Goal: Information Seeking & Learning: Learn about a topic

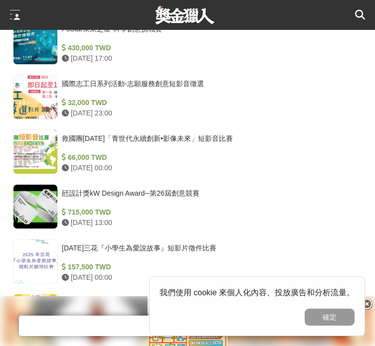
scroll to position [897, 0]
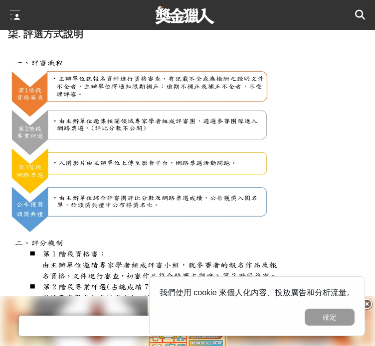
scroll to position [1644, 0]
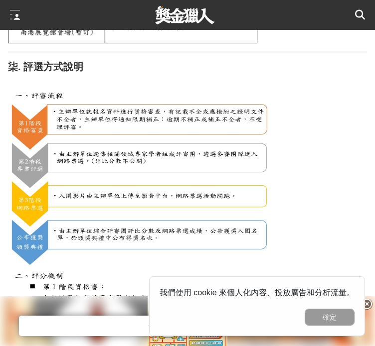
scroll to position [1594, 0]
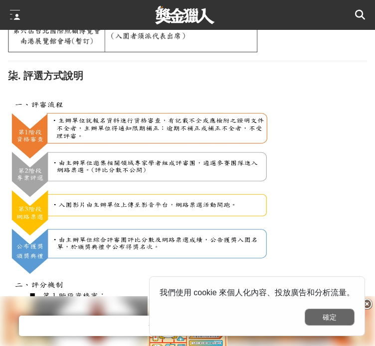
click at [343, 318] on button "確定" at bounding box center [329, 317] width 50 height 17
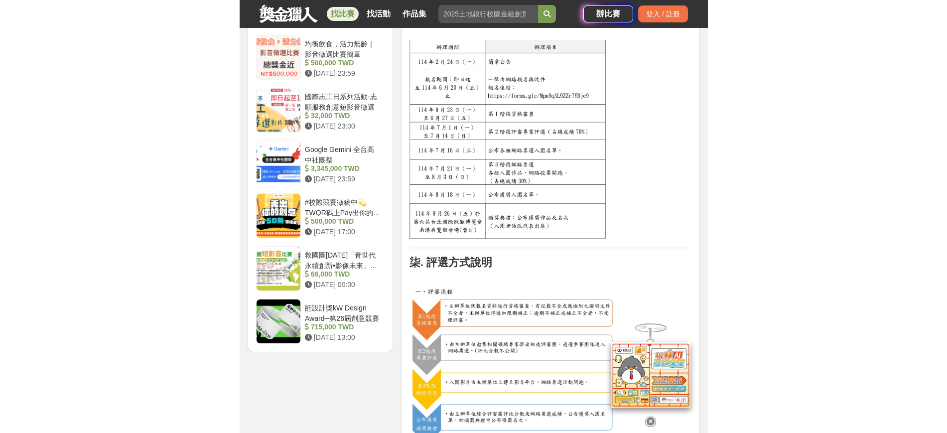
scroll to position [1059, 0]
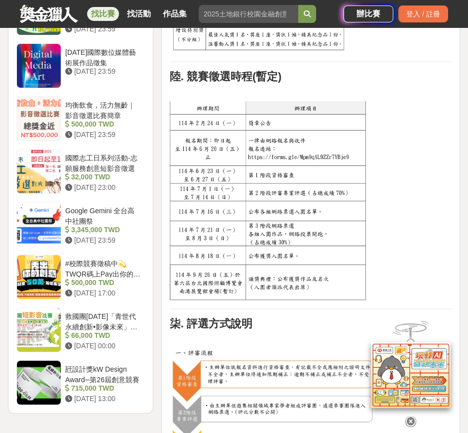
click at [374, 78] on h2 "陸. 競賽徵選時程(暫定)" at bounding box center [311, 76] width 282 height 13
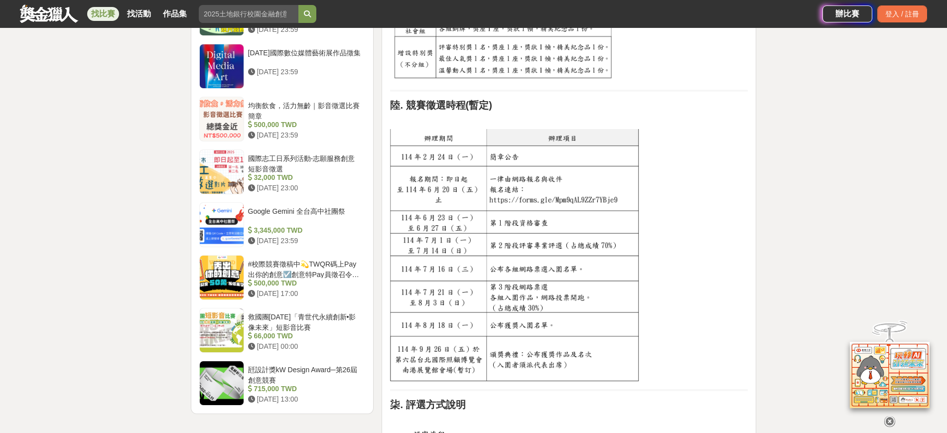
scroll to position [996, 0]
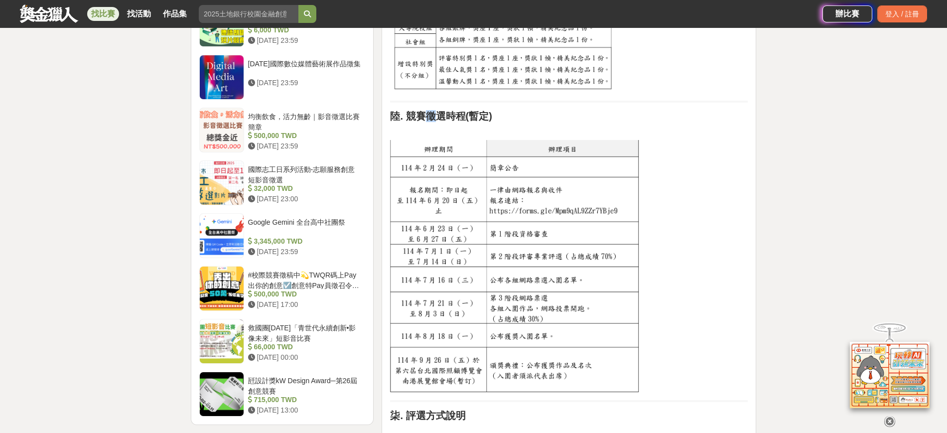
drag, startPoint x: 425, startPoint y: 116, endPoint x: 439, endPoint y: 114, distance: 14.6
click at [374, 114] on strong "陸. 競賽徵選時程(暫定)" at bounding box center [441, 116] width 102 height 11
drag, startPoint x: 408, startPoint y: 115, endPoint x: 464, endPoint y: 117, distance: 56.3
click at [374, 117] on strong "陸. 競賽徵選時程(暫定)" at bounding box center [441, 116] width 102 height 11
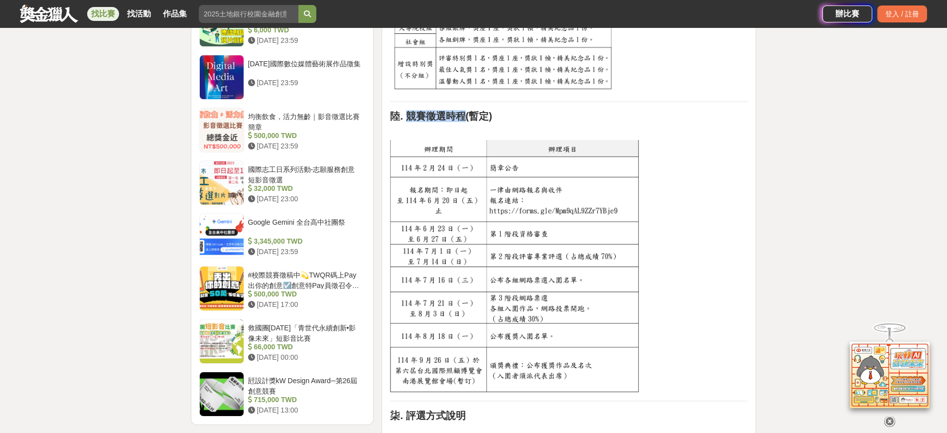
copy strong "競賽徵選時程"
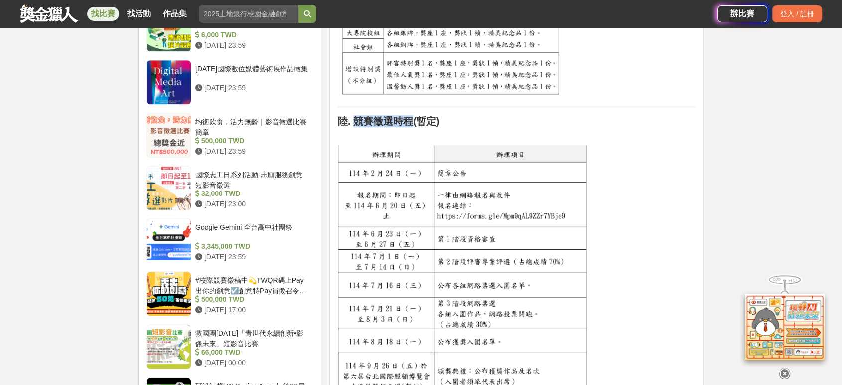
scroll to position [1047, 0]
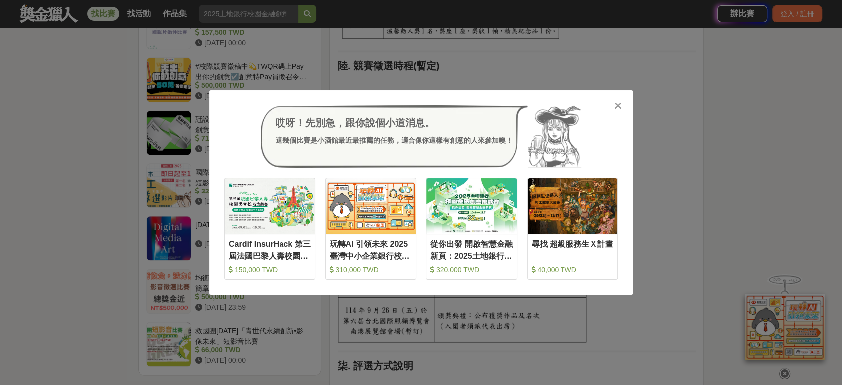
click at [374, 105] on icon at bounding box center [617, 106] width 7 height 10
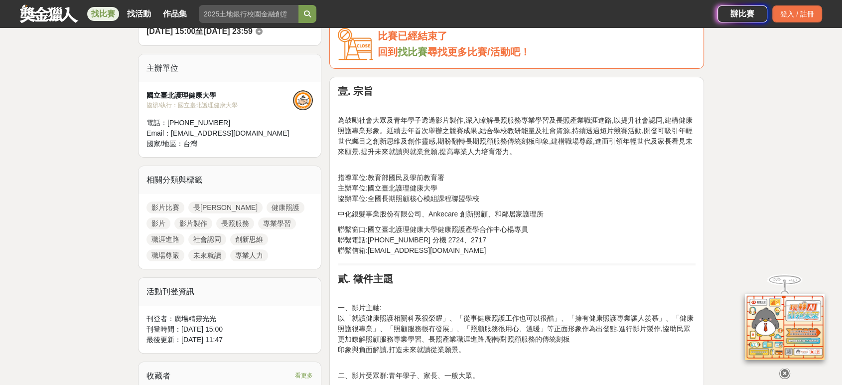
scroll to position [327, 0]
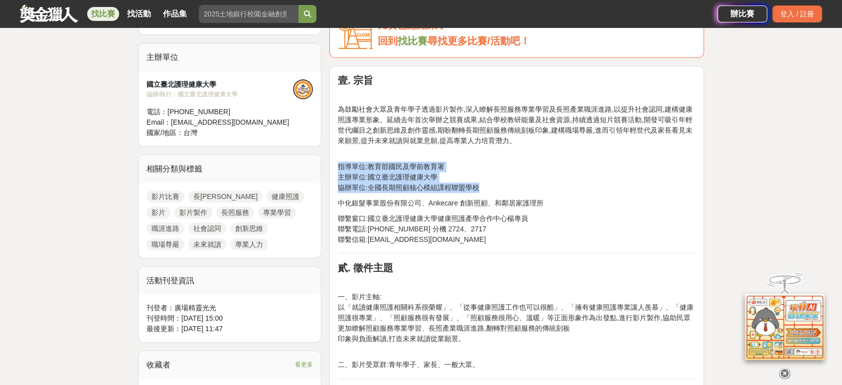
drag, startPoint x: 340, startPoint y: 165, endPoint x: 488, endPoint y: 187, distance: 149.5
click at [374, 187] on p "指導單位:教育部國民及學前教育署 主辦單位:國立臺北護理健康大學 協辦單位:全國長期照顧核心模組課程聯盟學校" at bounding box center [517, 172] width 358 height 42
copy p "指導單位:教育部國民及學前教育署 主辦單位:國立臺北護理健康大學 協辦單位:全國長期照顧核心模組課程聯盟學校"
